Goal: Complete application form

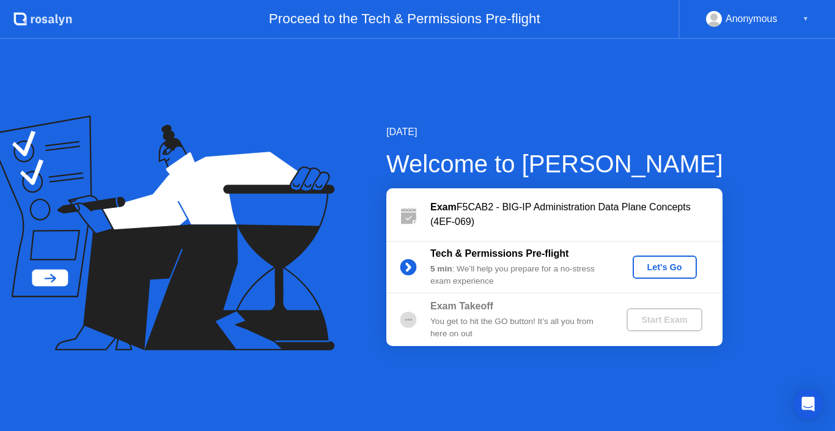
click at [657, 267] on div "Let's Go" at bounding box center [665, 267] width 54 height 10
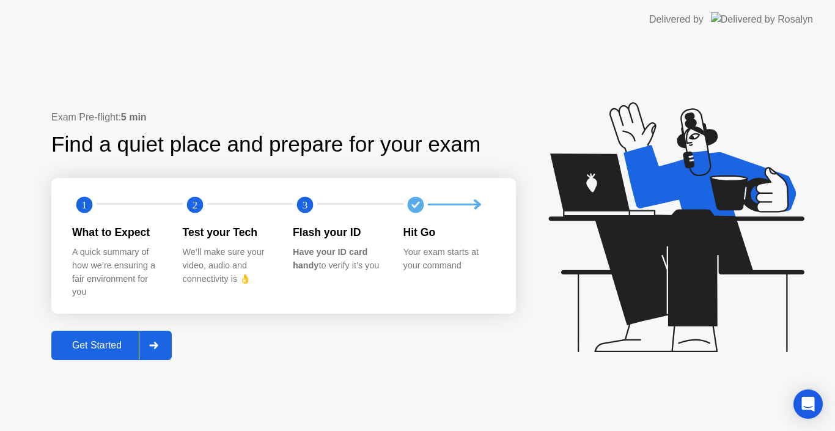
click at [89, 350] on div "Get Started" at bounding box center [97, 345] width 84 height 11
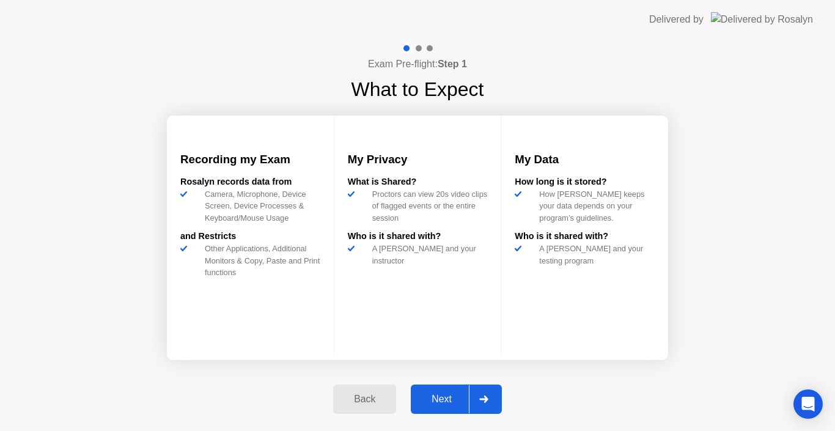
click at [435, 402] on div "Next" at bounding box center [442, 399] width 54 height 11
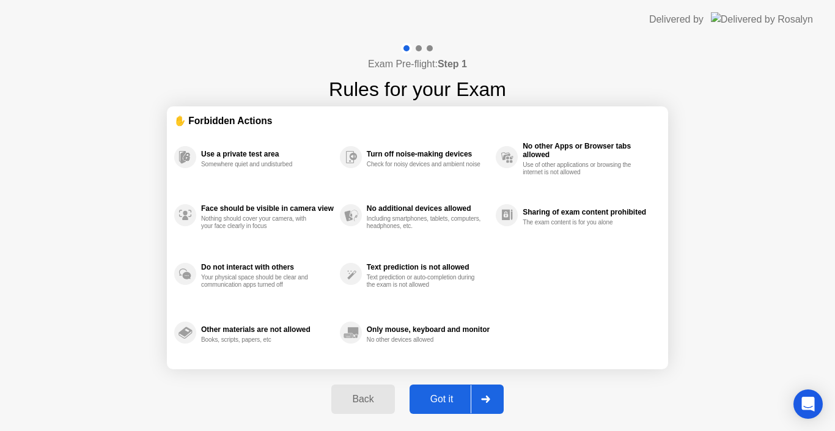
click at [435, 402] on div "Got it" at bounding box center [441, 399] width 57 height 11
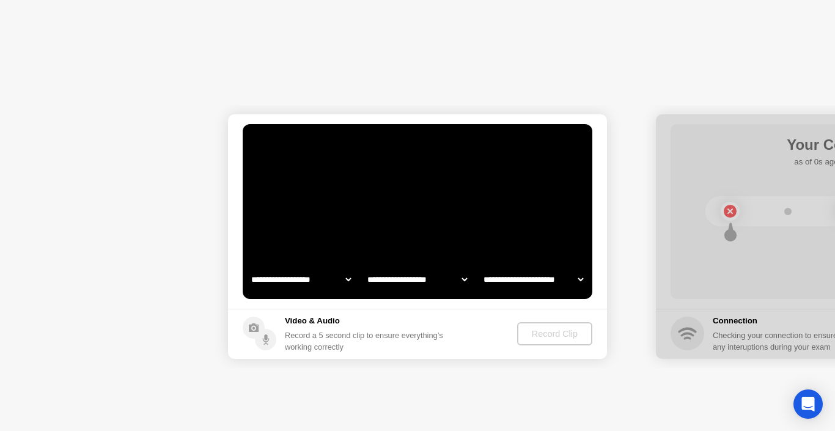
select select "**********"
select select "*******"
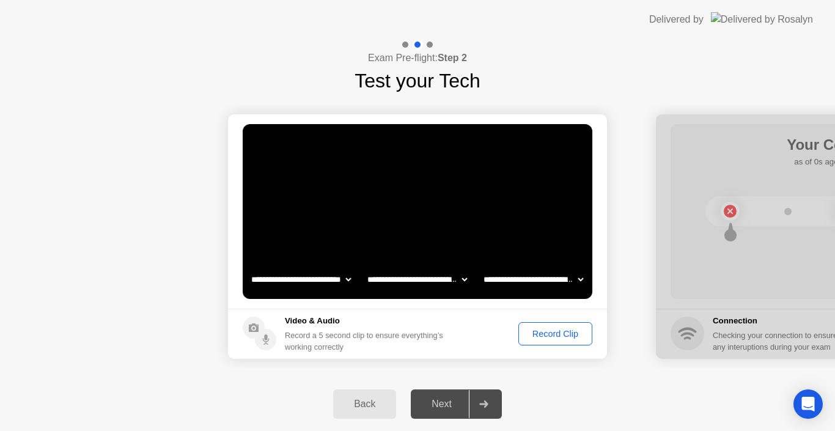
click at [586, 339] on div "Record Clip" at bounding box center [555, 334] width 65 height 10
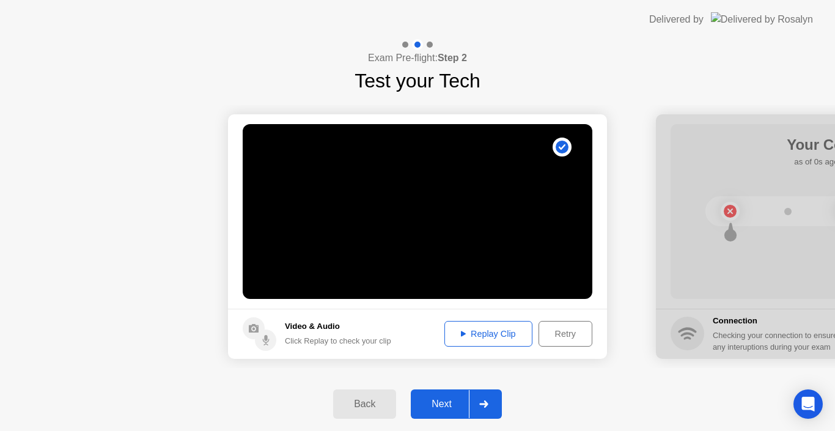
click at [439, 410] on div "Next" at bounding box center [442, 404] width 54 height 11
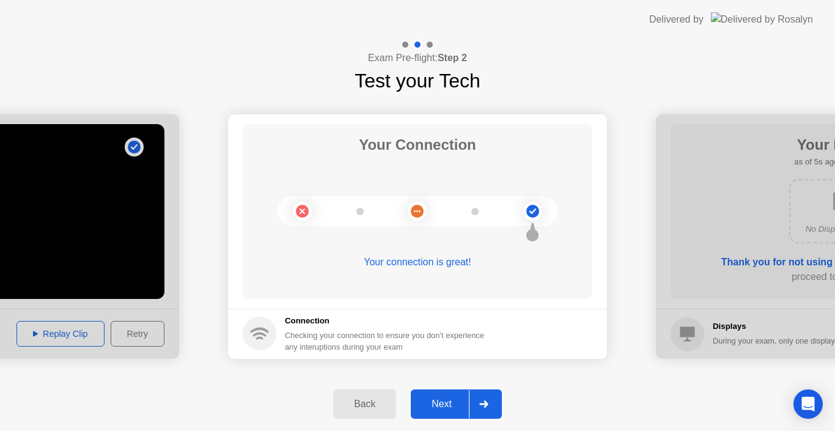
click at [446, 404] on div "Next" at bounding box center [442, 404] width 54 height 11
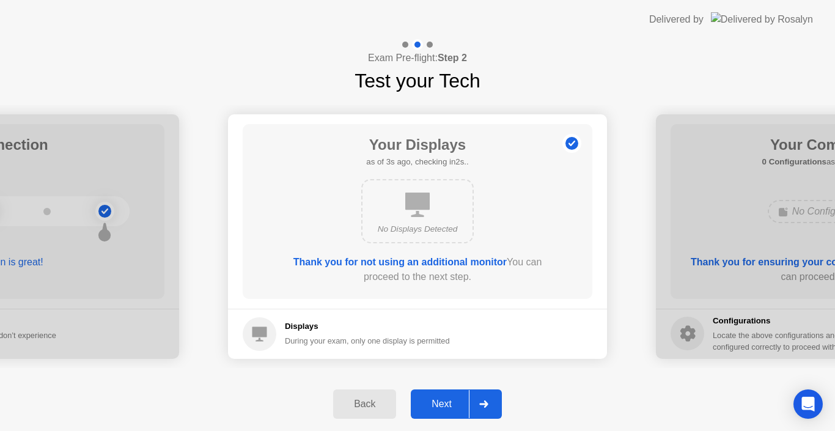
click at [446, 404] on div "Next" at bounding box center [442, 404] width 54 height 11
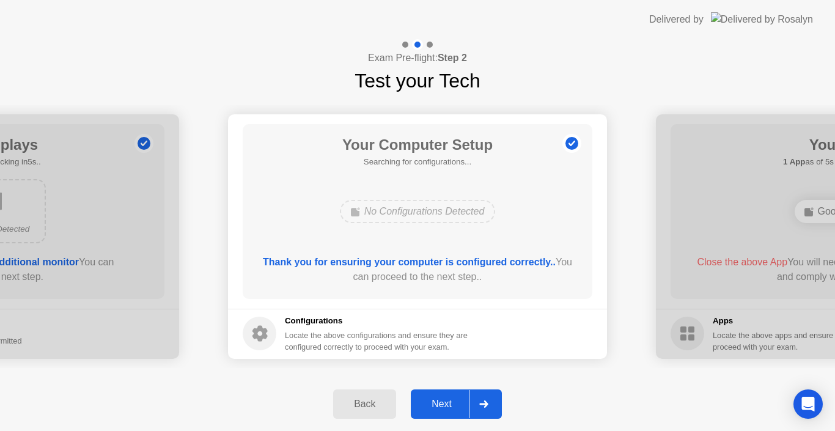
click at [446, 404] on div "Next" at bounding box center [442, 404] width 54 height 11
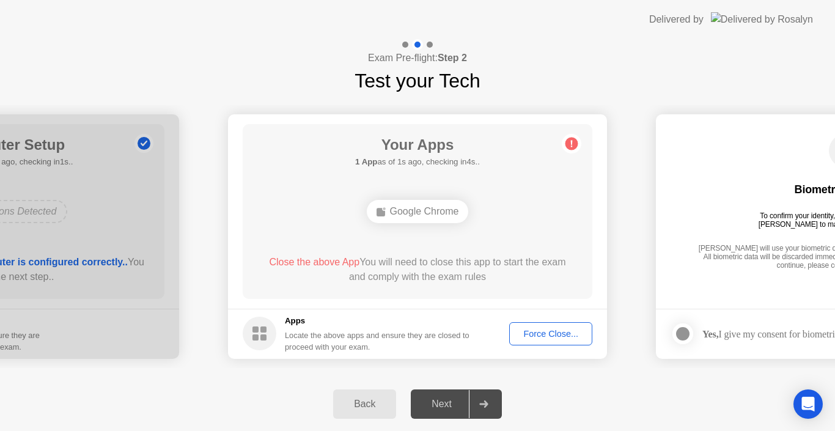
click at [552, 331] on div "Force Close..." at bounding box center [551, 334] width 75 height 10
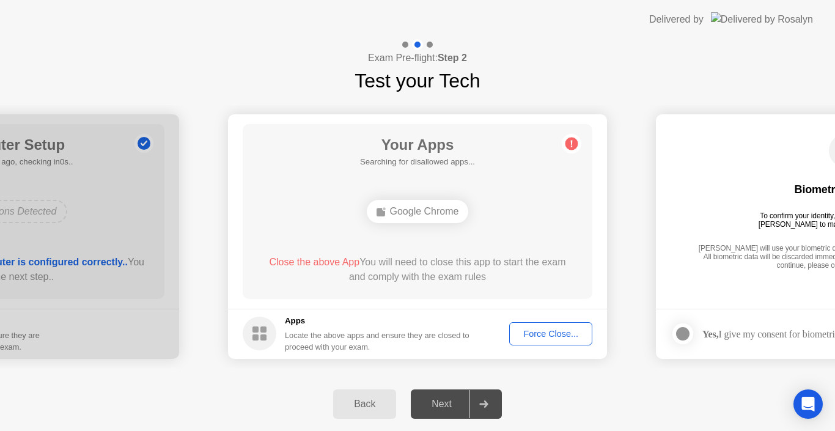
click at [547, 332] on div "Force Close..." at bounding box center [551, 334] width 75 height 10
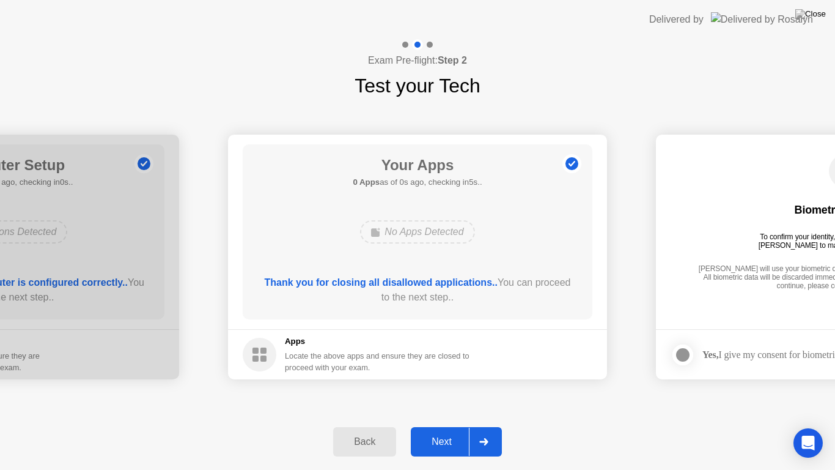
click at [435, 430] on div "Next" at bounding box center [442, 441] width 54 height 11
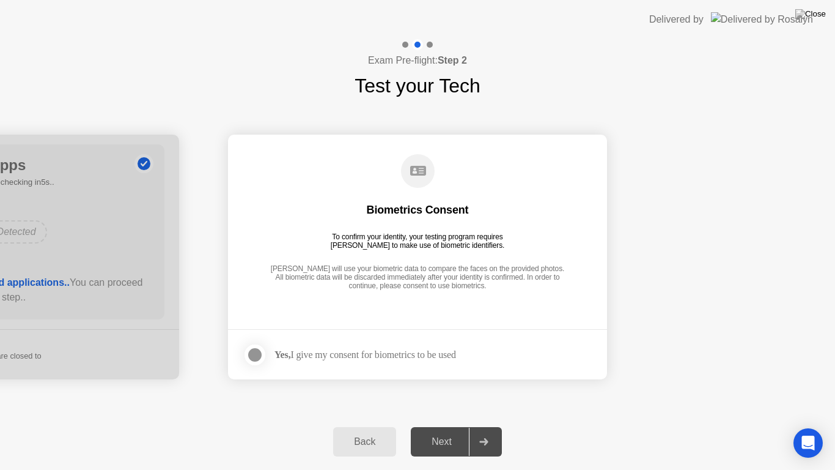
click at [230, 313] on main "Biometrics Consent To confirm your identity, your testing program requires [PER…" at bounding box center [417, 232] width 379 height 194
